Goal: Task Accomplishment & Management: Complete application form

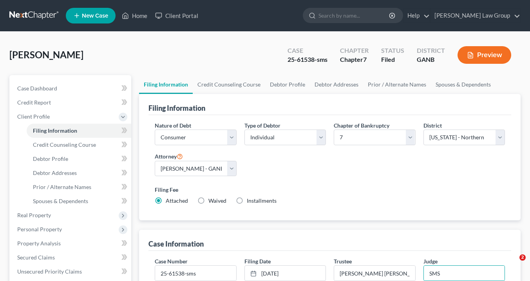
select select "1"
select select "0"
select select "19"
select select "0"
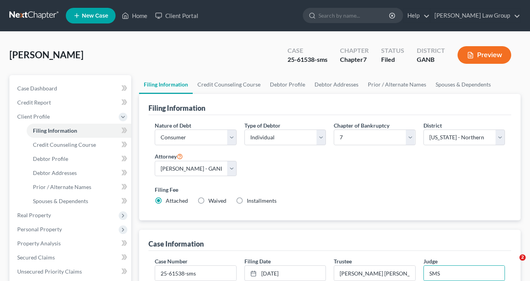
select select "10"
click at [137, 14] on link "Home" at bounding box center [134, 16] width 33 height 14
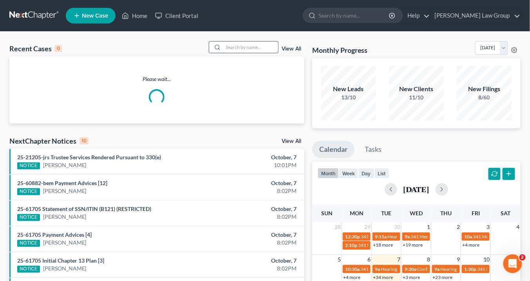
click at [241, 49] on input "search" at bounding box center [250, 47] width 55 height 11
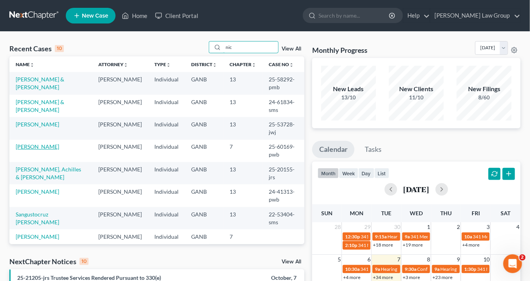
type input "nic"
click at [44, 147] on link "[PERSON_NAME]" at bounding box center [37, 146] width 43 height 7
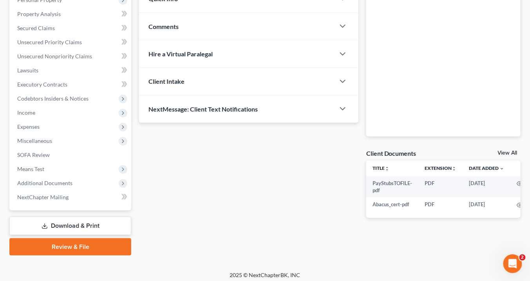
scroll to position [148, 0]
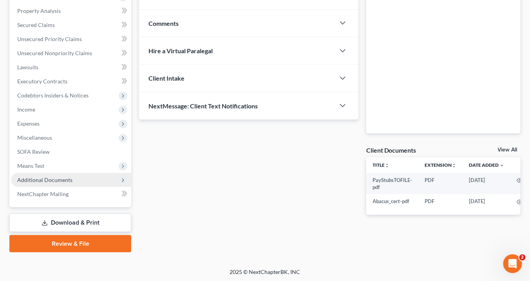
click at [57, 178] on span "Additional Documents" at bounding box center [44, 180] width 55 height 7
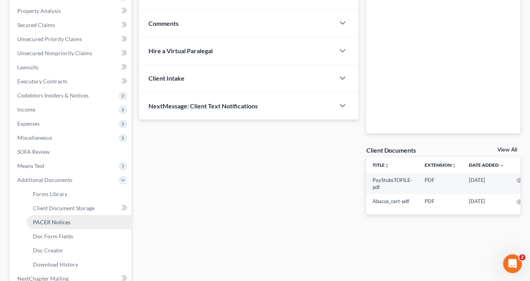
click at [77, 223] on link "PACER Notices" at bounding box center [79, 222] width 105 height 14
